Goal: Task Accomplishment & Management: Manage account settings

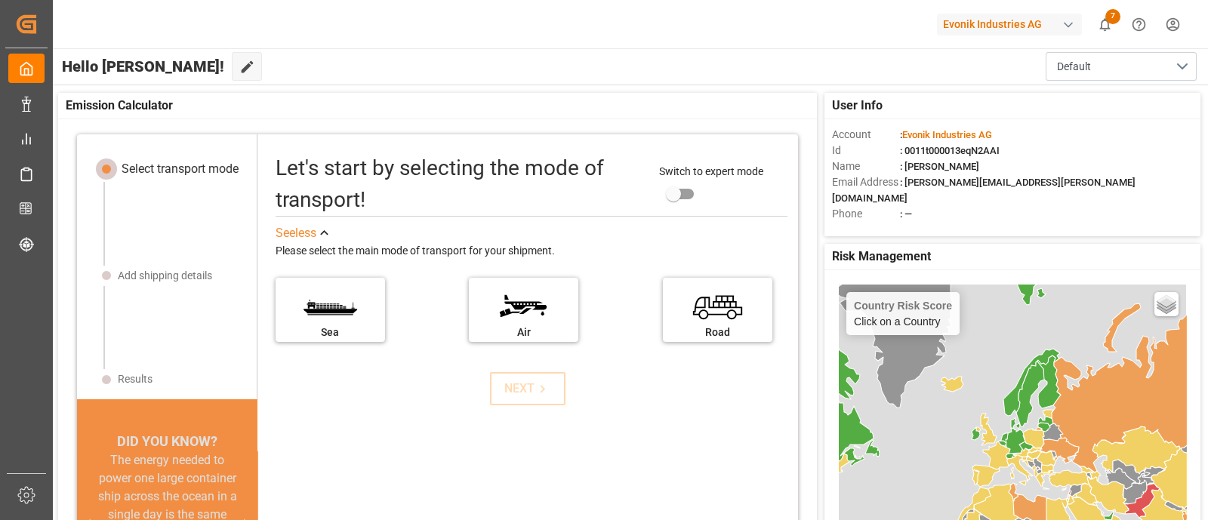
click at [1174, 29] on html "Created by potrace 1.15, written by [PERSON_NAME] [DATE]-[DATE] Created by potr…" at bounding box center [604, 260] width 1208 height 520
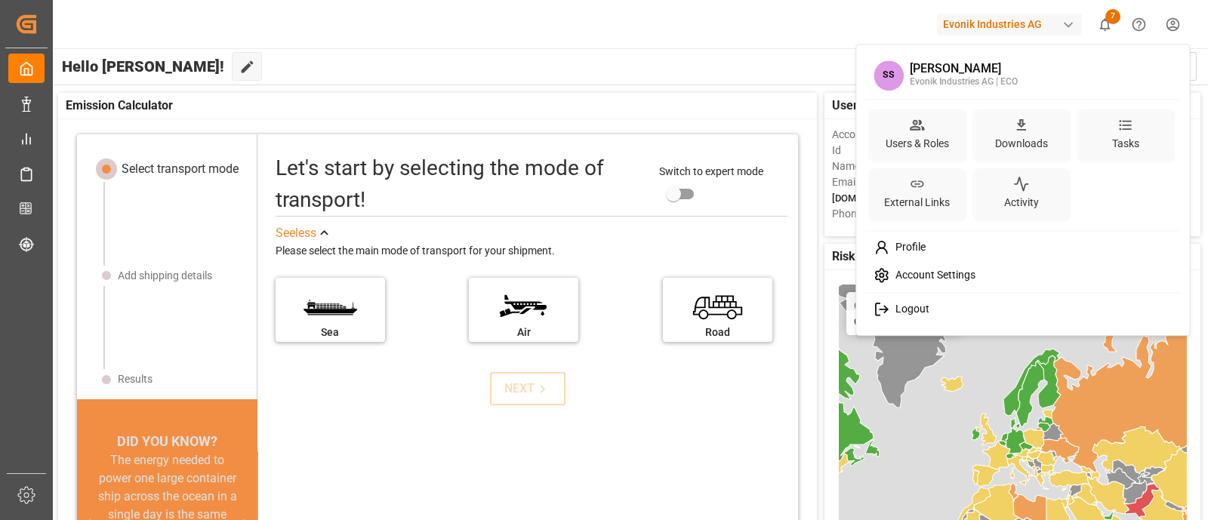
click at [916, 309] on span "Logout" at bounding box center [909, 310] width 40 height 14
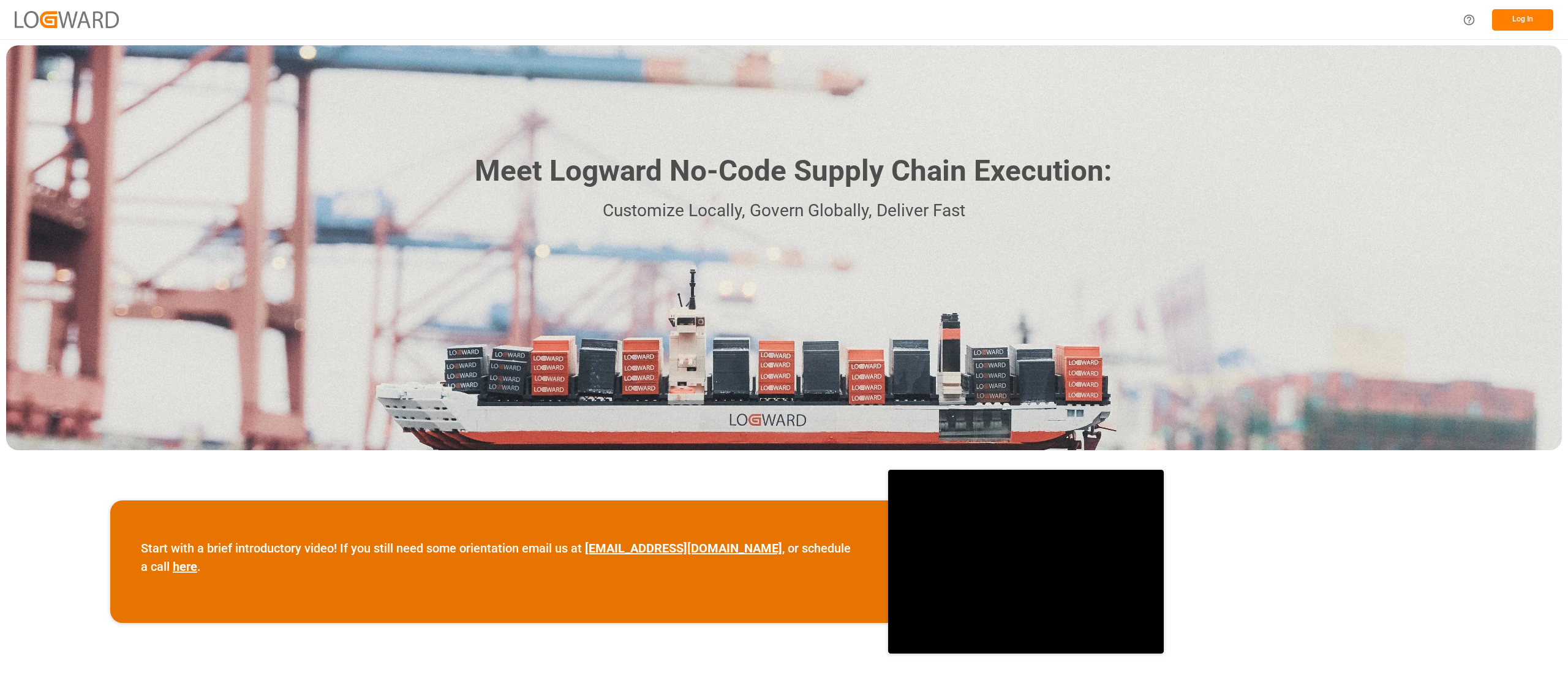
drag, startPoint x: 979, startPoint y: 3, endPoint x: 486, endPoint y: 629, distance: 796.8
click at [486, 421] on div "Start with a brief introductory video! If you still need some orientation email…" at bounding box center [784, 562] width 1568 height 211
click at [979, 16] on button "Log In" at bounding box center [1523, 19] width 62 height 21
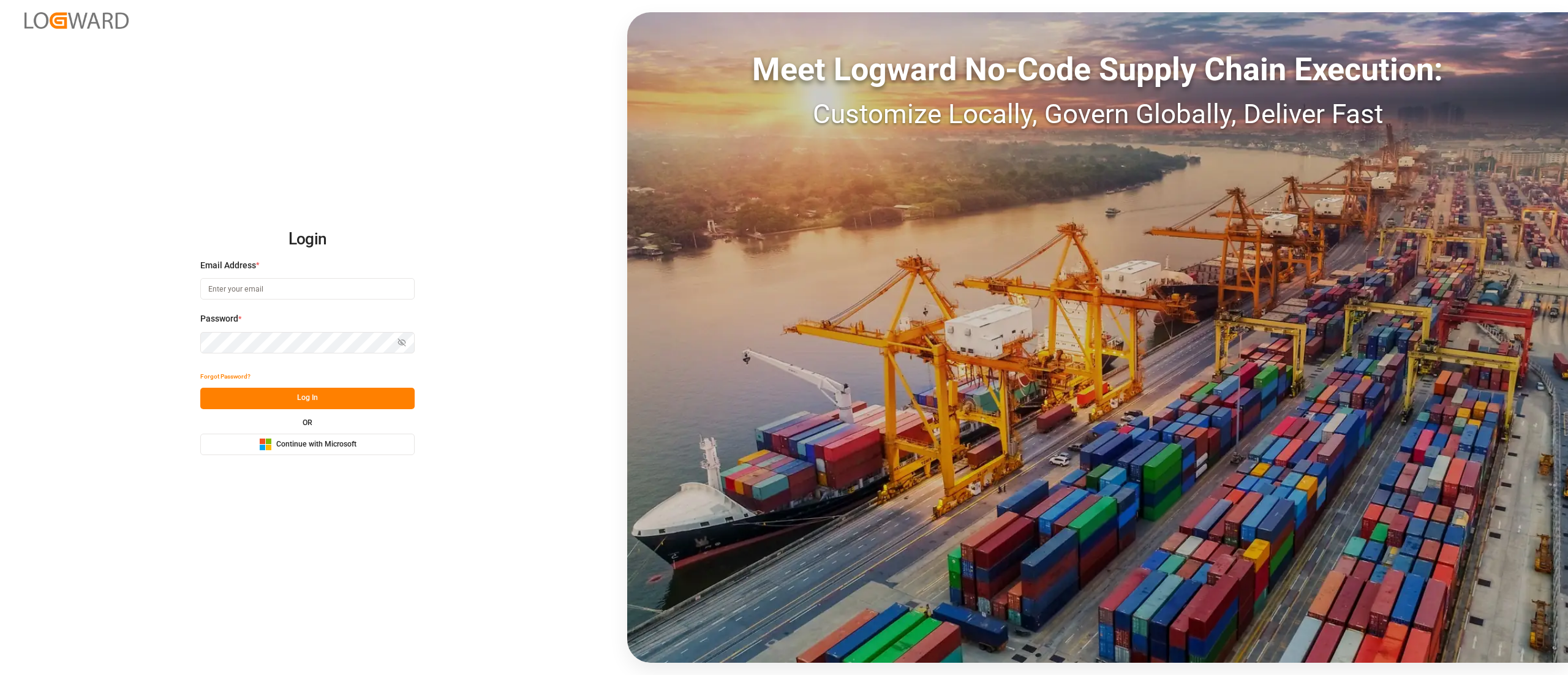
click at [298, 421] on div "Microsoft Logo Continue with Microsoft" at bounding box center [307, 445] width 97 height 13
